Goal: Information Seeking & Learning: Learn about a topic

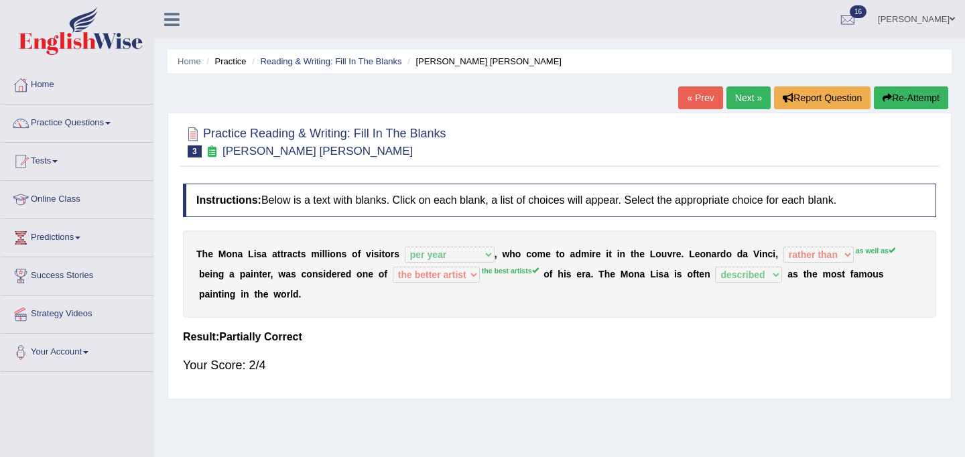
select select "per year"
select select "rather than"
select select "the better artist"
select select "described"
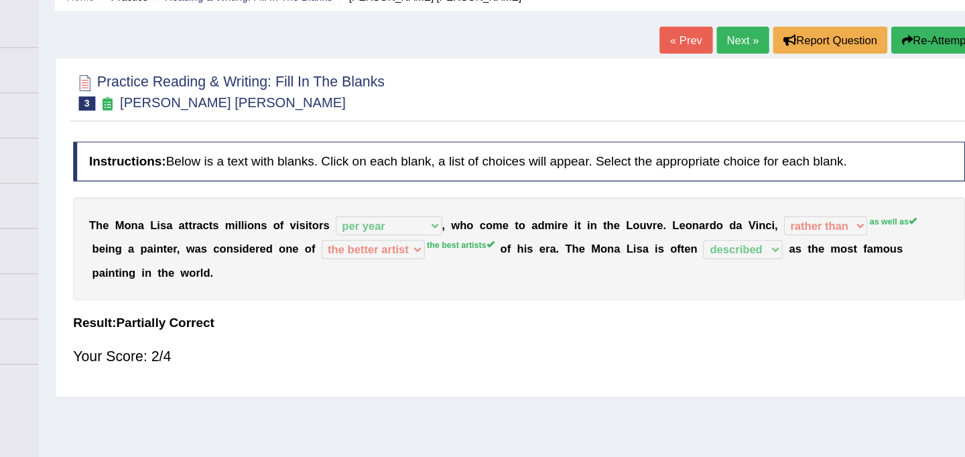
click at [741, 100] on link "Next »" at bounding box center [748, 97] width 44 height 23
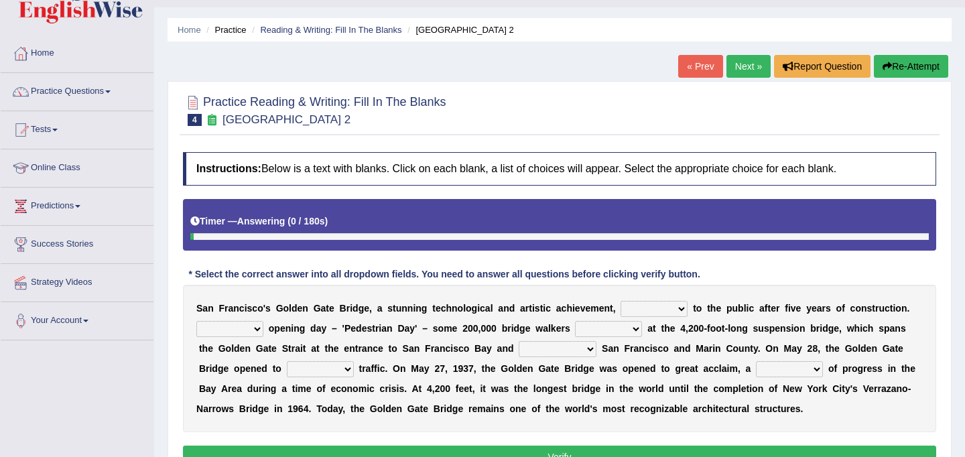
scroll to position [42, 0]
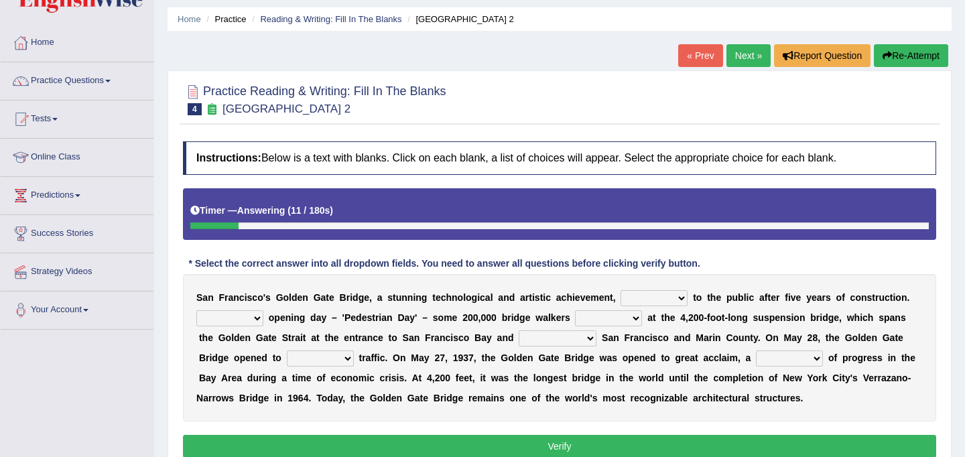
click at [662, 297] on select "opens closes appears equals" at bounding box center [654, 298] width 67 height 16
select select "opens"
click at [255, 319] on select "On During Since When" at bounding box center [229, 318] width 67 height 16
select select "On"
click at [615, 321] on select "stationed looked marveled laughed" at bounding box center [608, 318] width 67 height 16
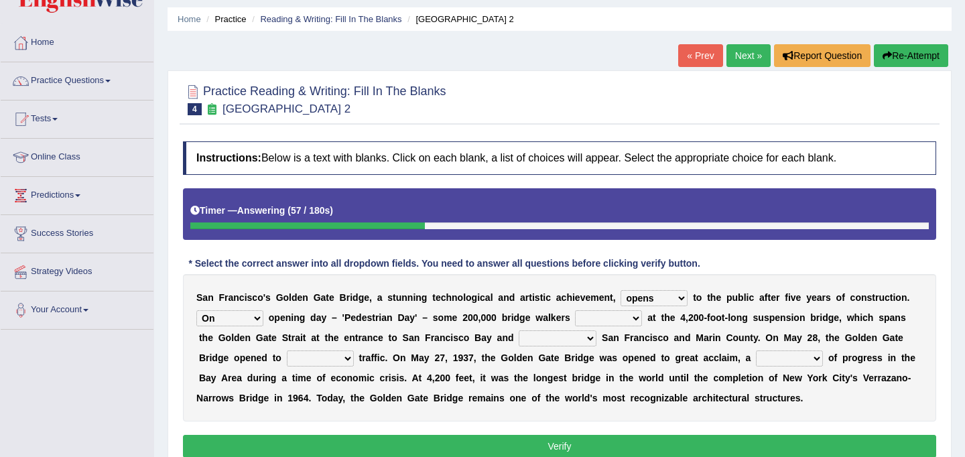
select select "stationed"
click at [552, 340] on select "separates connects channels differentiates" at bounding box center [558, 338] width 78 height 16
select select "connects"
click at [344, 358] on select "aquatic vehicular airborne watertight" at bounding box center [320, 359] width 67 height 16
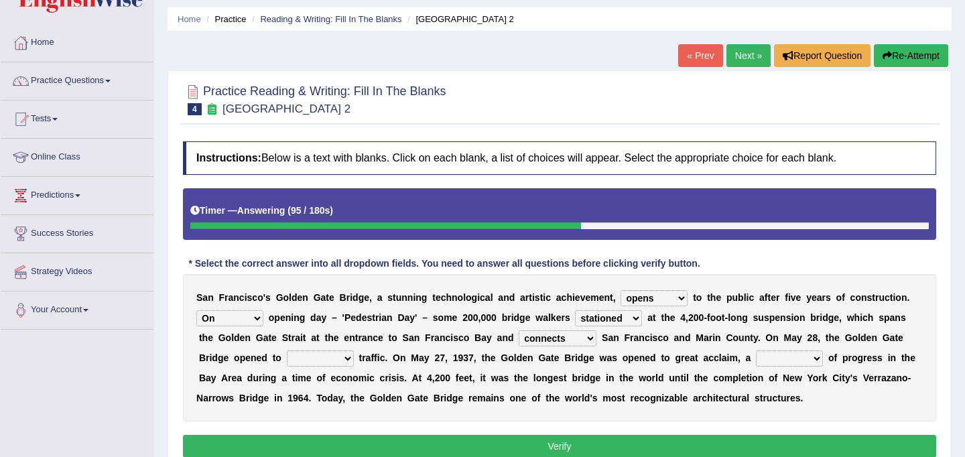
select select "vehicular"
click at [778, 356] on select "denial symbol technique yield" at bounding box center [789, 359] width 67 height 16
select select "symbol"
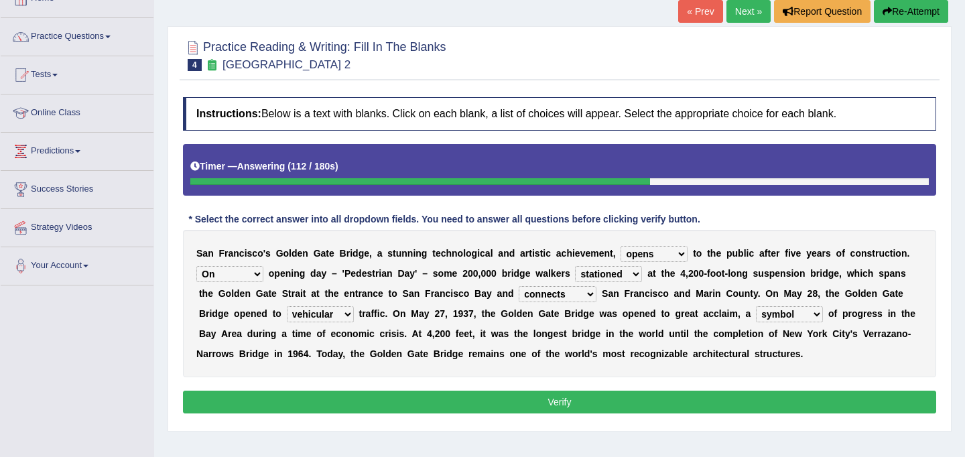
scroll to position [90, 0]
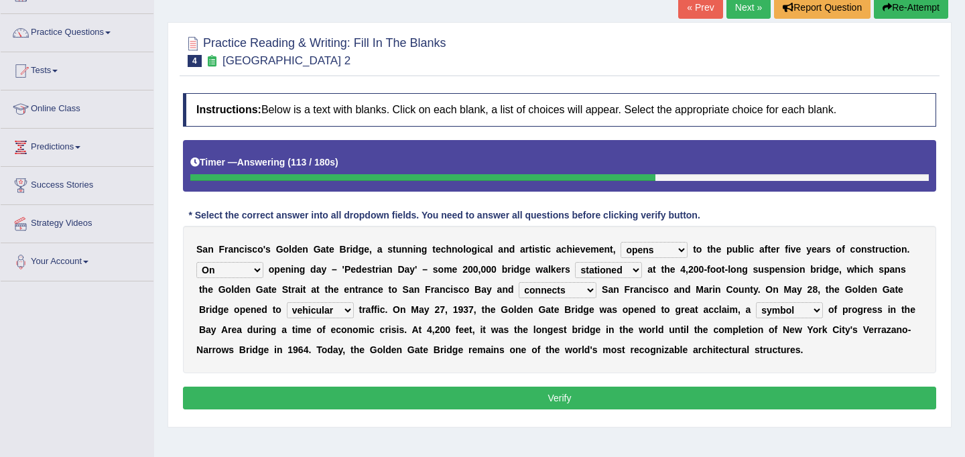
click at [600, 398] on button "Verify" at bounding box center [559, 398] width 753 height 23
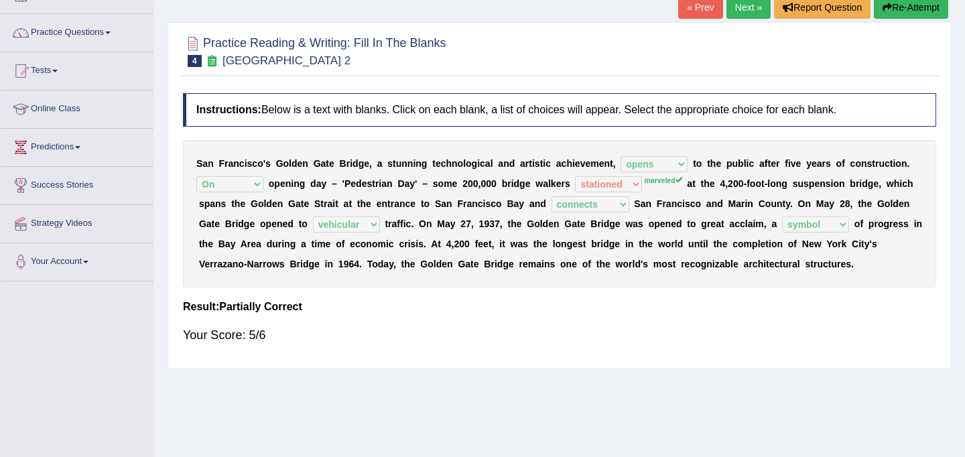
click at [740, 9] on link "Next »" at bounding box center [748, 7] width 44 height 23
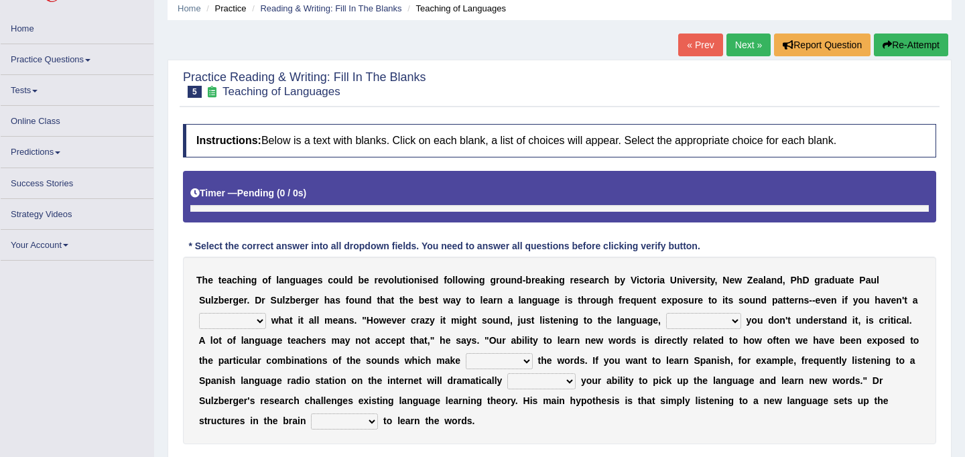
scroll to position [54, 0]
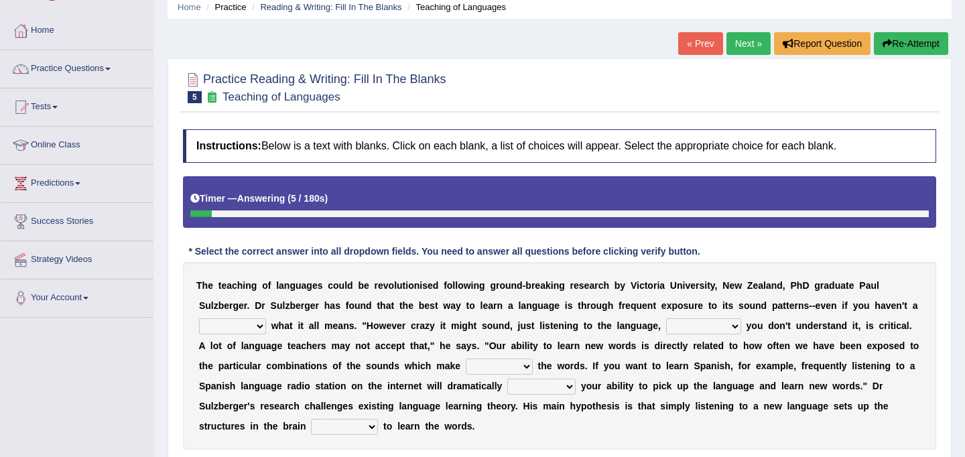
click at [253, 327] on select "dew claw clue due" at bounding box center [232, 326] width 67 height 16
select select "clue"
click at [711, 324] on select "but also all together even though if so" at bounding box center [703, 326] width 75 height 16
select select "but also"
click at [519, 366] on select "down up of on" at bounding box center [499, 367] width 67 height 16
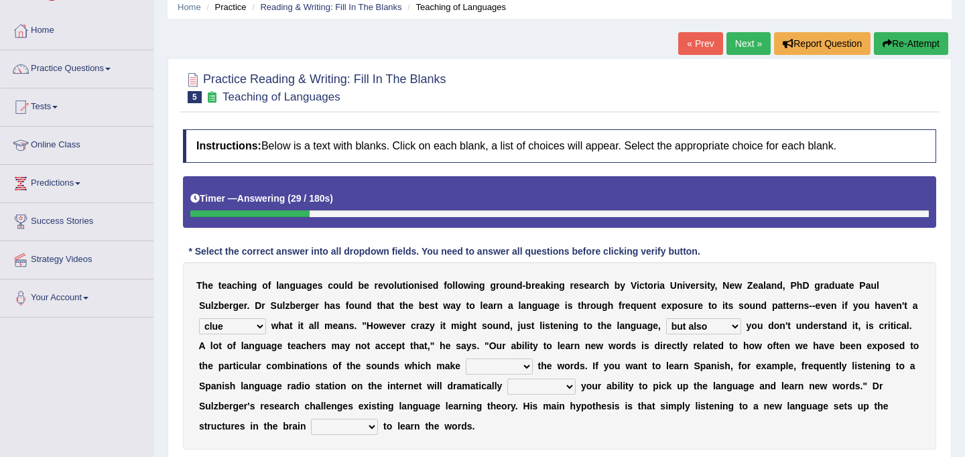
select select "up"
click at [546, 386] on select "evaluate exaggerate describe boost" at bounding box center [541, 387] width 68 height 16
select select "evaluate"
click at [332, 426] on select "requiring required directed to require" at bounding box center [344, 427] width 67 height 16
select select "directed"
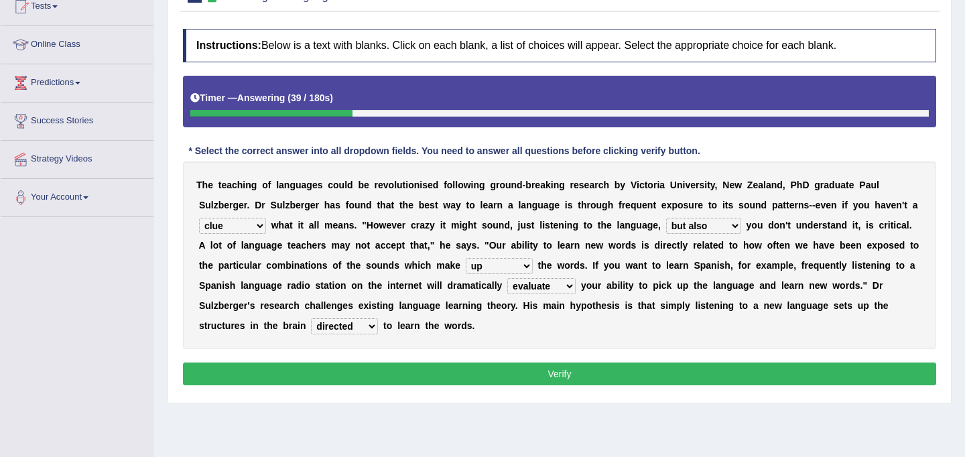
scroll to position [163, 0]
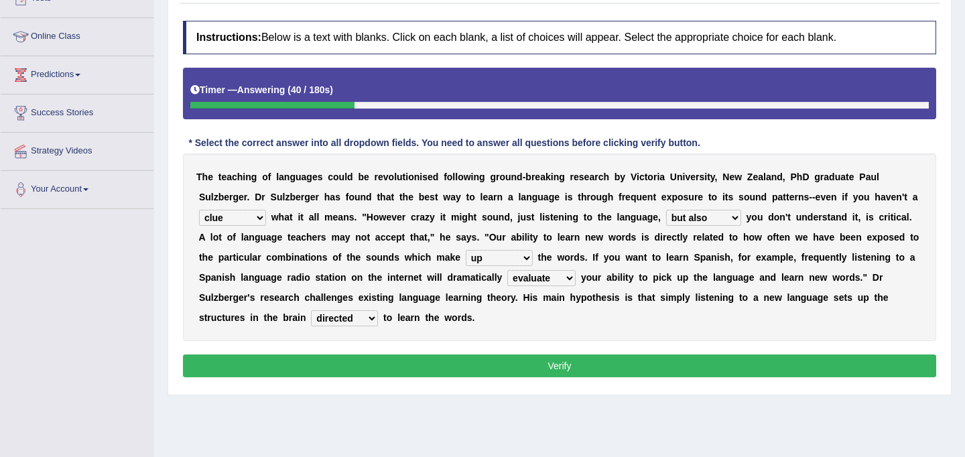
click at [589, 363] on button "Verify" at bounding box center [559, 366] width 753 height 23
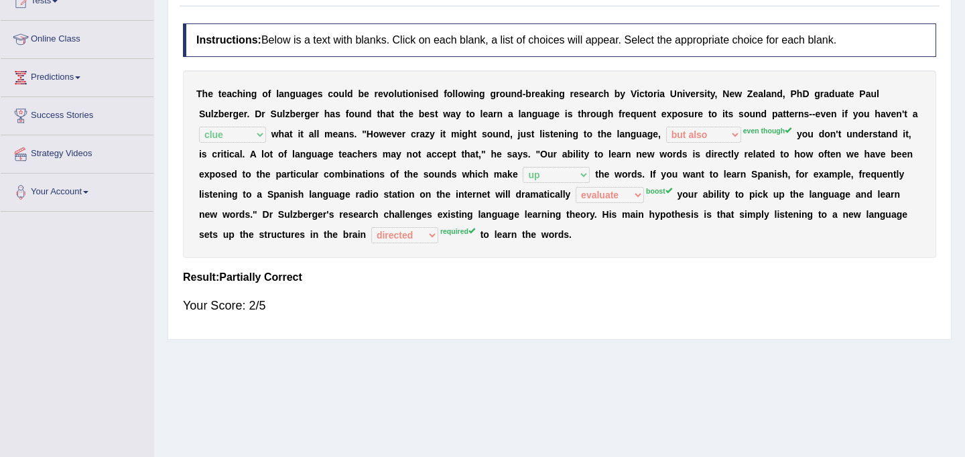
scroll to position [160, 0]
